Goal: Information Seeking & Learning: Get advice/opinions

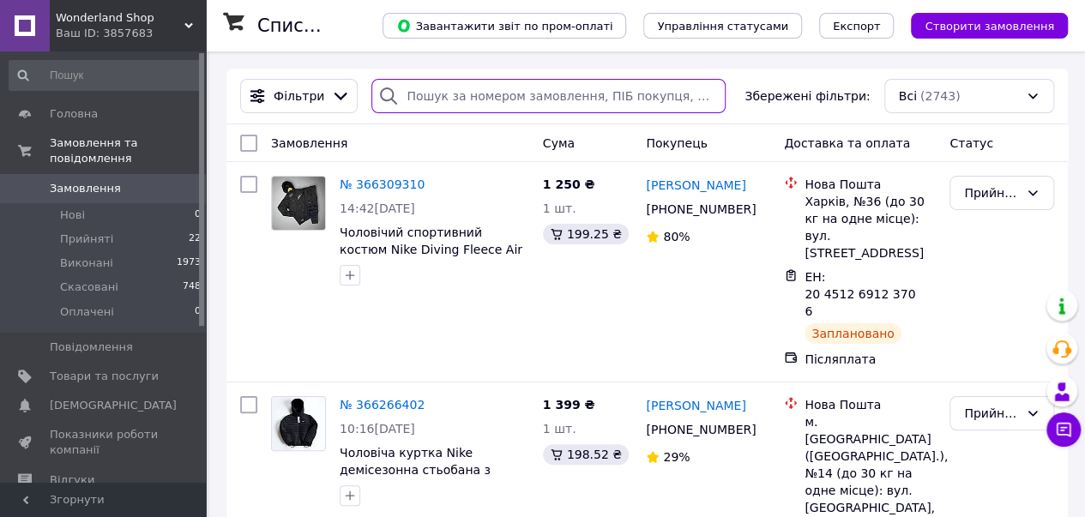
click at [509, 92] on input "search" at bounding box center [548, 96] width 354 height 34
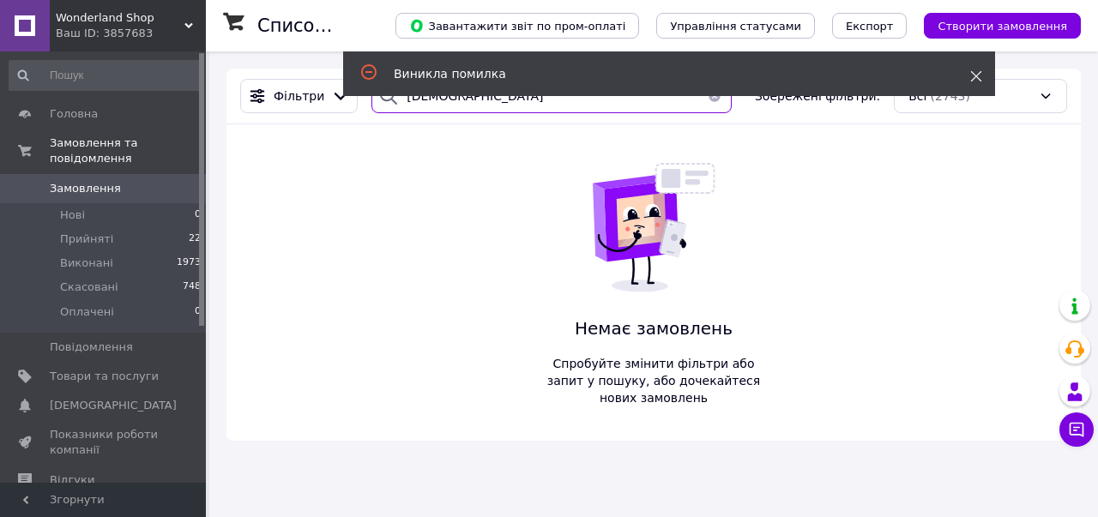
type input "[DEMOGRAPHIC_DATA]"
click at [979, 73] on use at bounding box center [976, 76] width 11 height 11
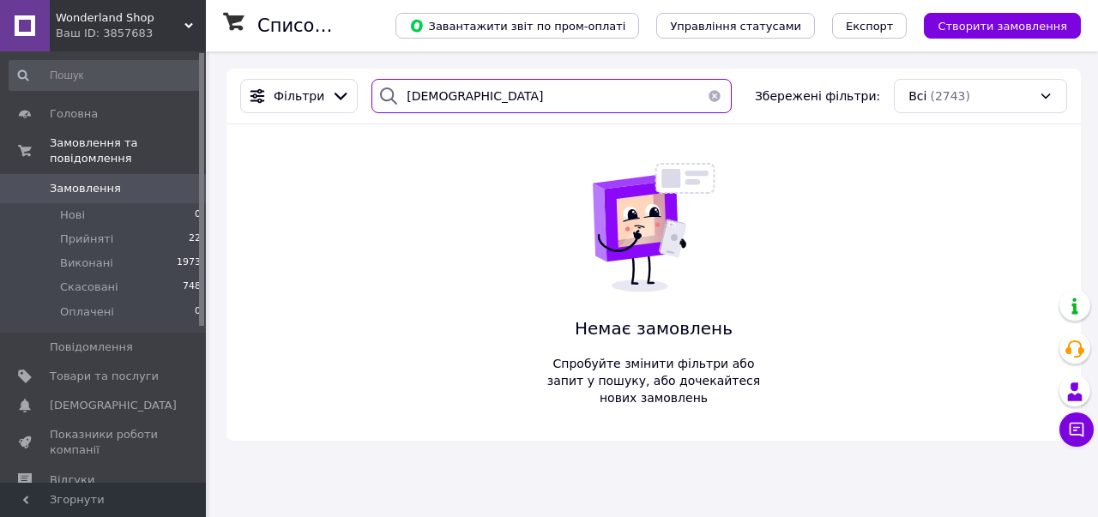
click at [503, 91] on input "[DEMOGRAPHIC_DATA]" at bounding box center [551, 96] width 360 height 34
drag, startPoint x: 473, startPoint y: 93, endPoint x: 352, endPoint y: 88, distance: 121.0
click at [352, 88] on div "Фільтри [PERSON_NAME] Збережені фільтри: Всі (2743)" at bounding box center [653, 96] width 840 height 34
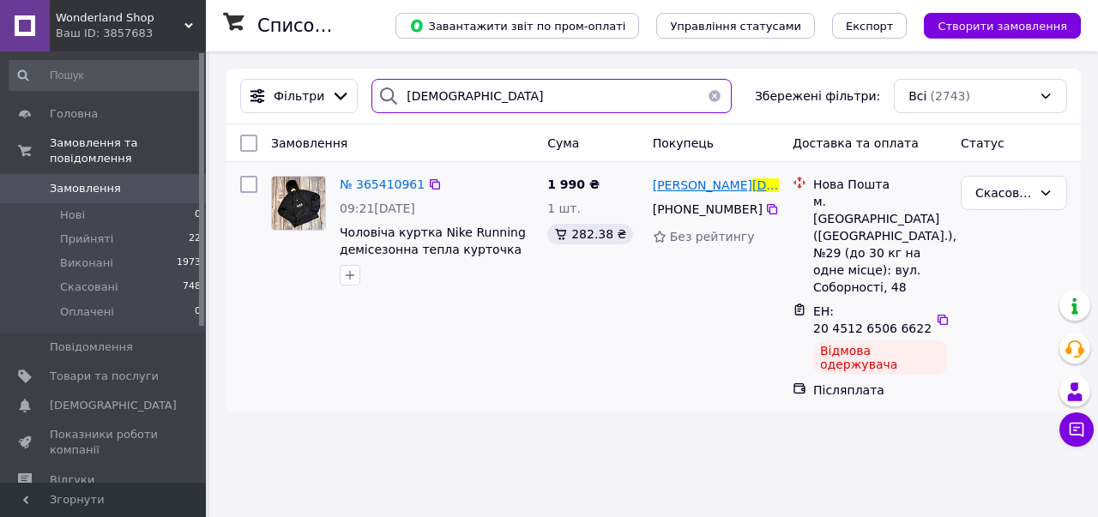
type input "[DEMOGRAPHIC_DATA]"
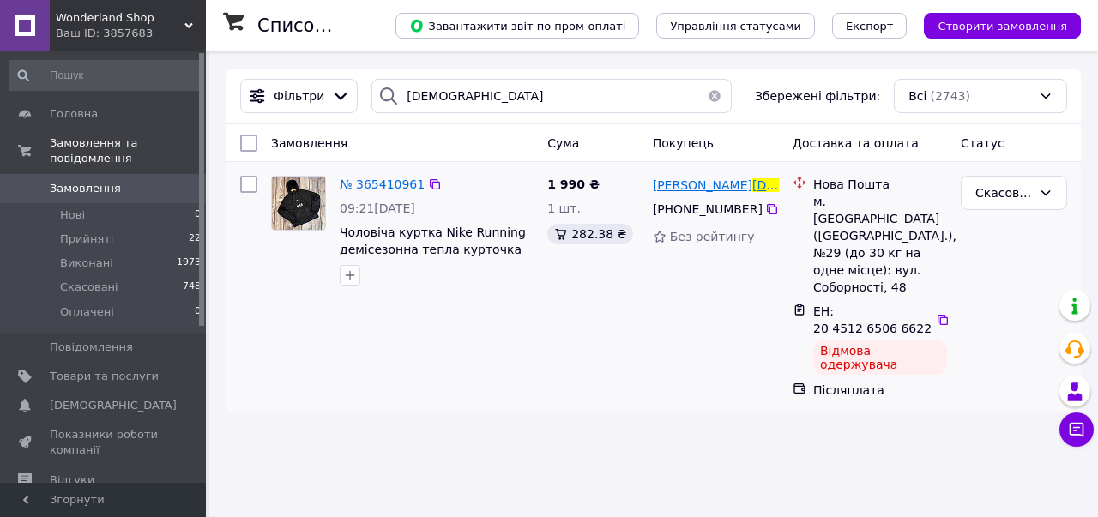
click at [698, 185] on span "[PERSON_NAME]" at bounding box center [702, 185] width 99 height 14
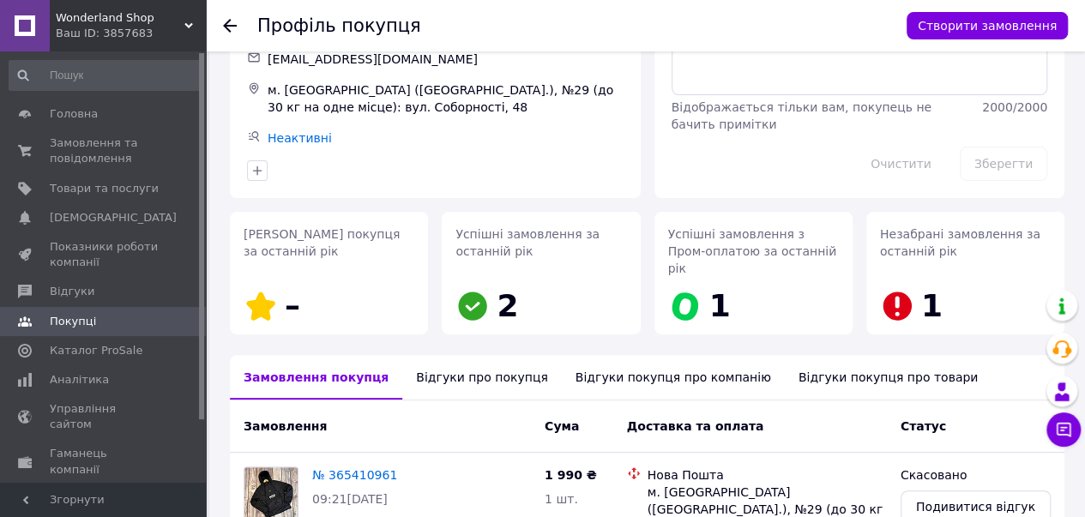
scroll to position [142, 0]
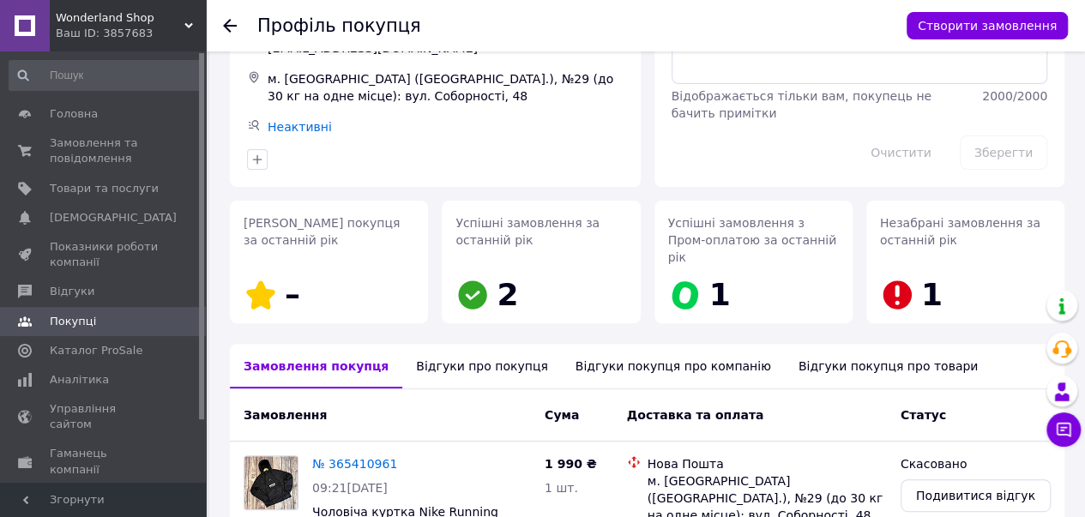
click at [448, 344] on div "Відгуки про покупця" at bounding box center [481, 366] width 159 height 45
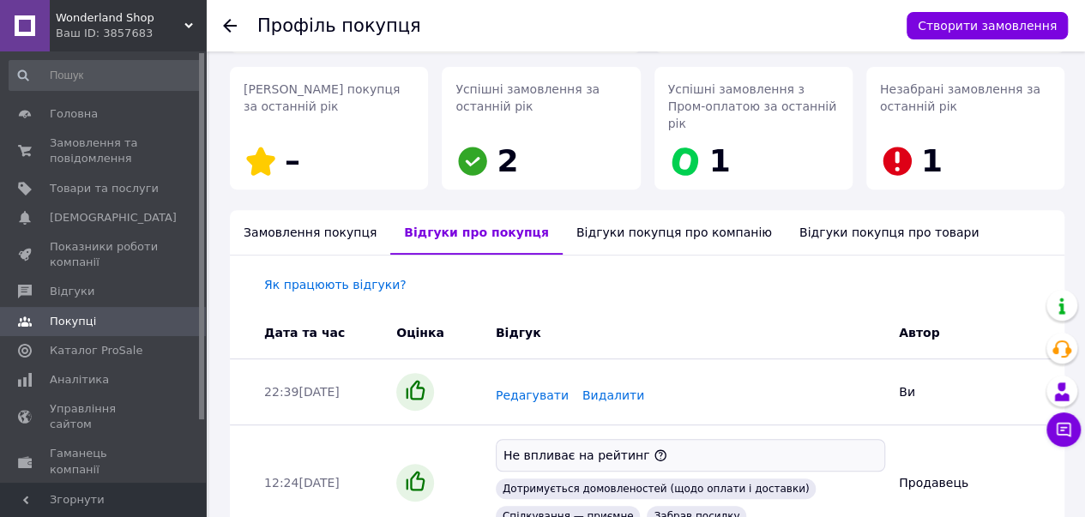
scroll to position [342, 0]
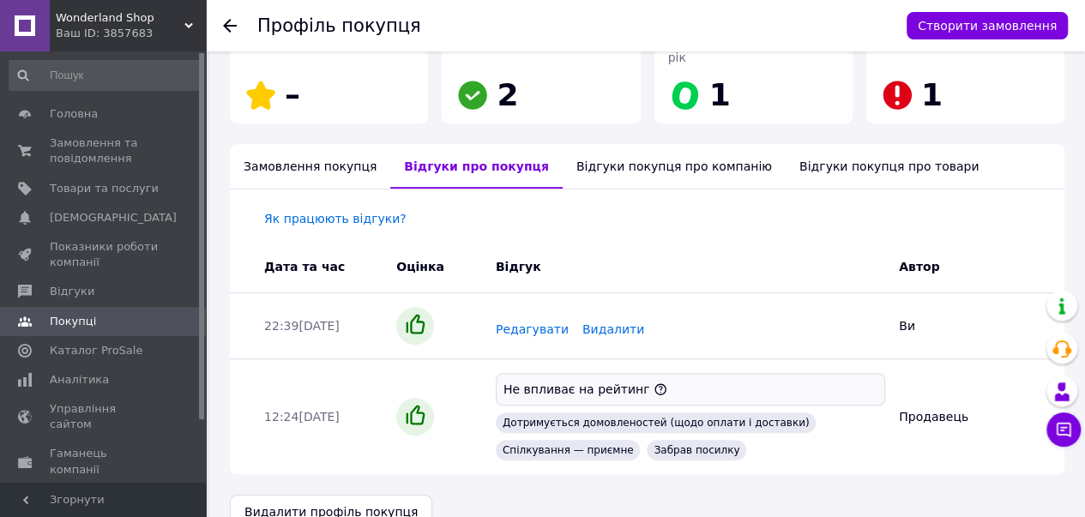
click at [29, 24] on link at bounding box center [25, 25] width 50 height 51
